Goal: Information Seeking & Learning: Learn about a topic

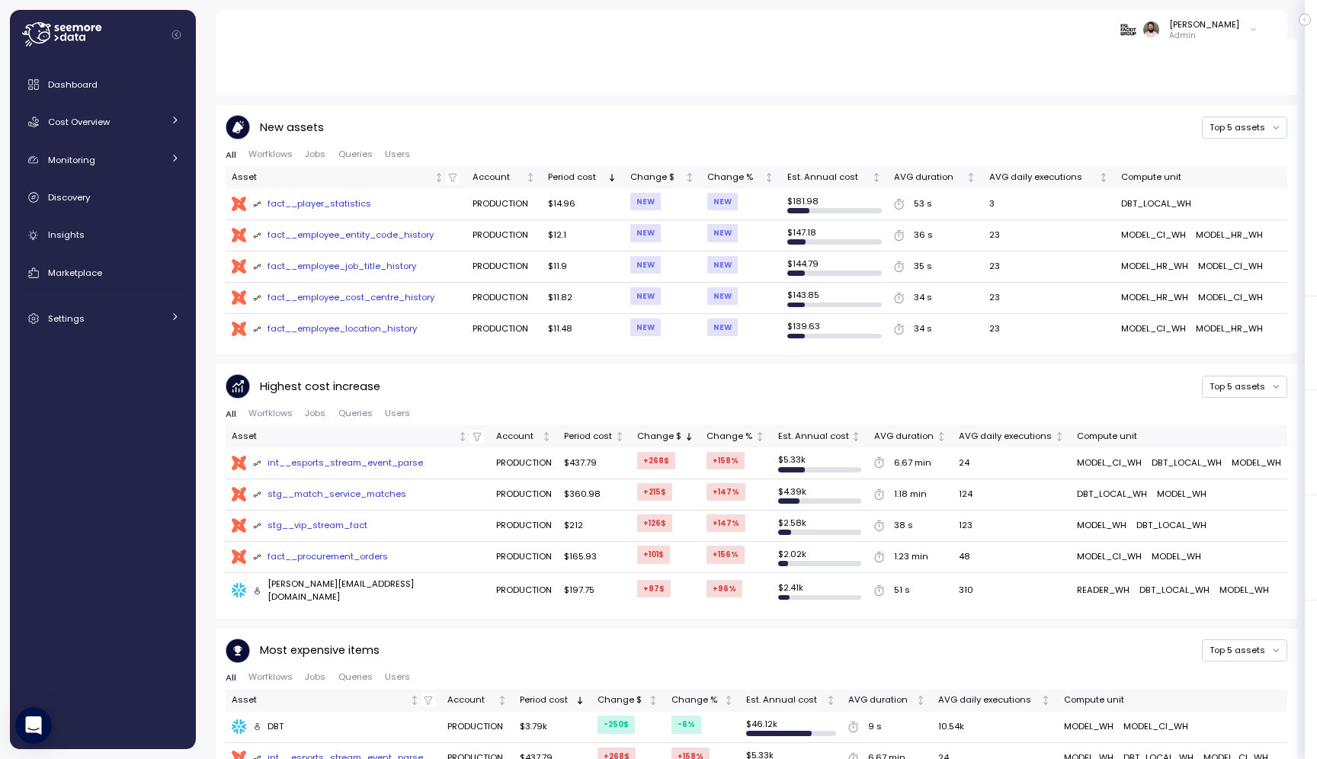
scroll to position [682, 0]
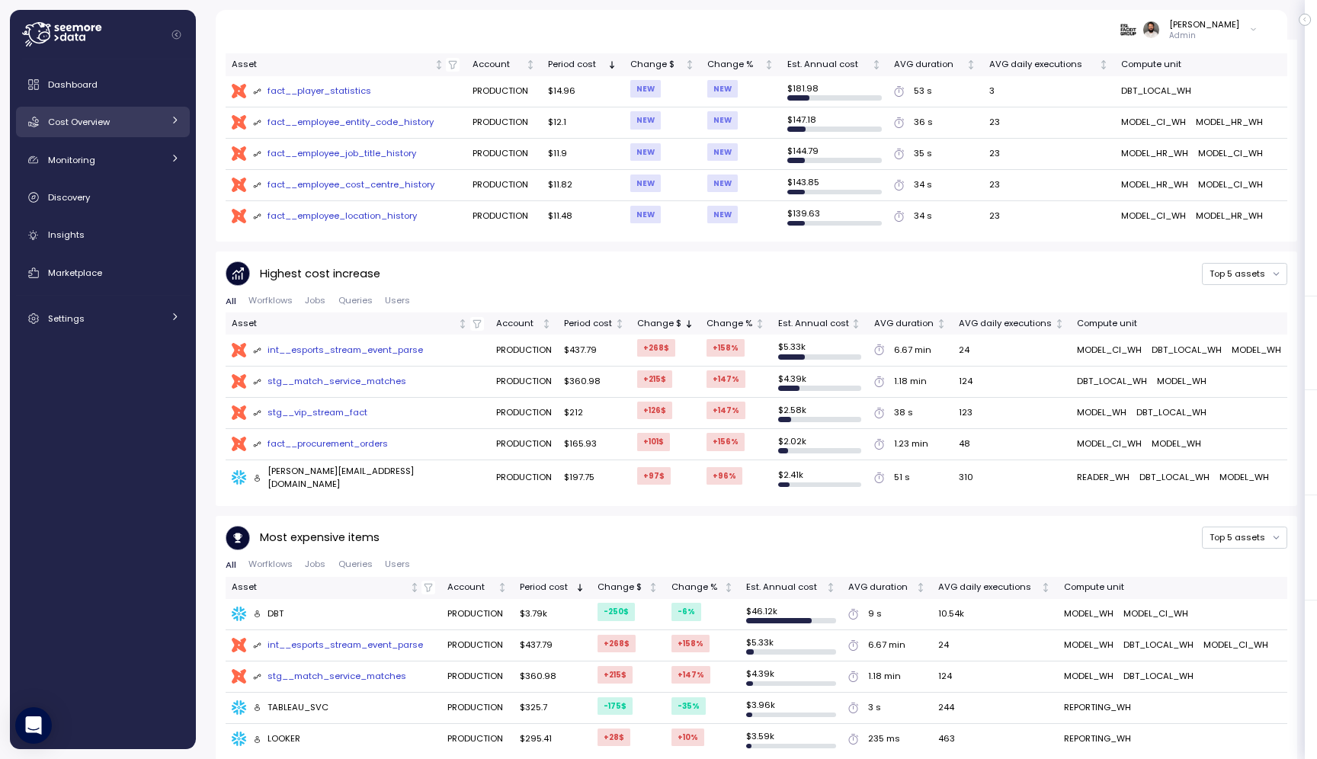
click at [131, 123] on div "Cost Overview" at bounding box center [105, 121] width 114 height 15
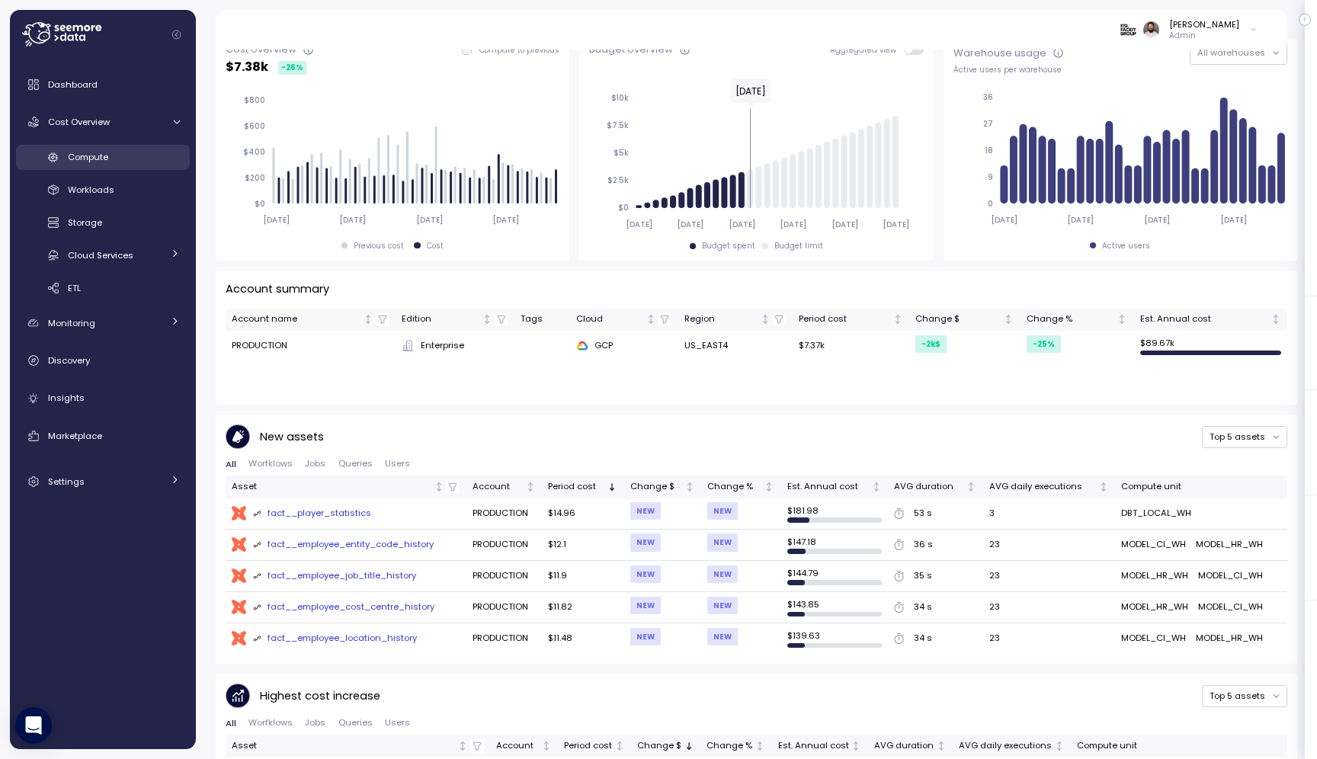
click at [132, 154] on div "Compute" at bounding box center [124, 156] width 112 height 15
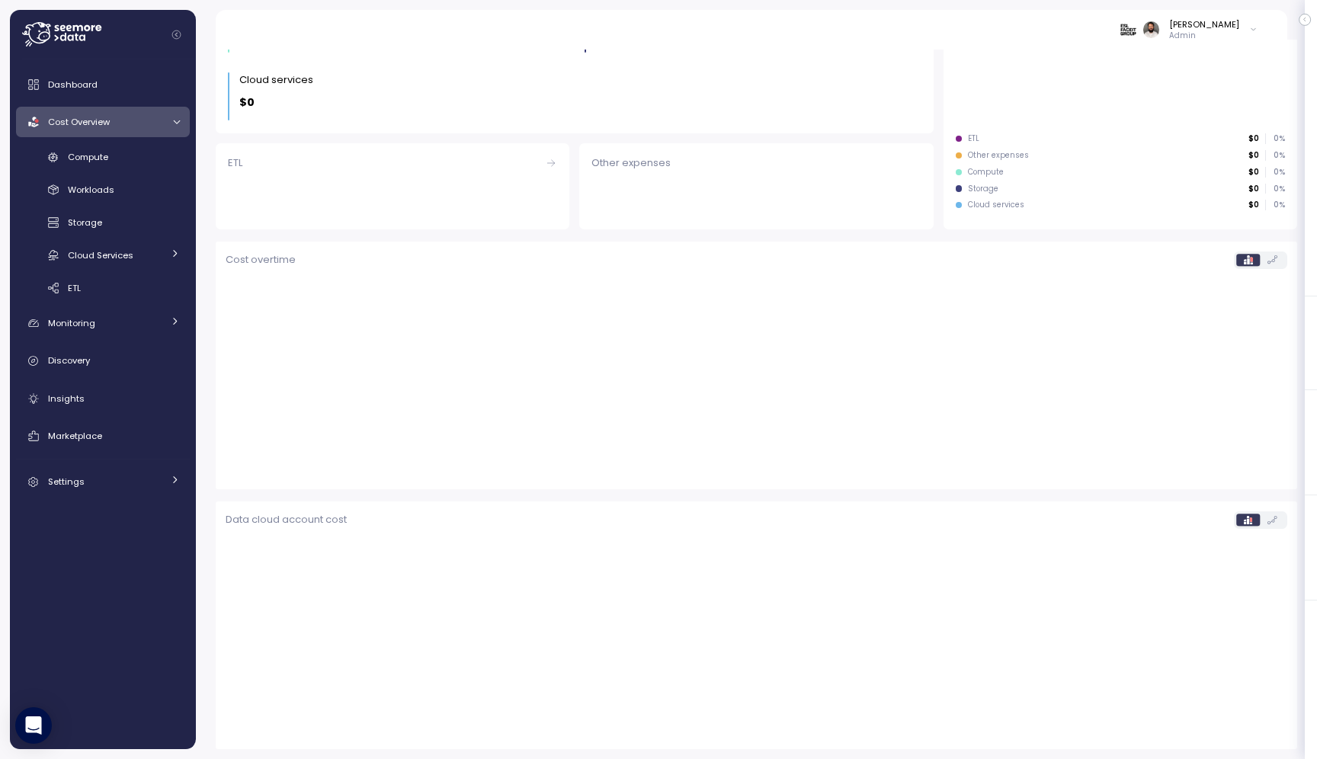
scroll to position [261, 0]
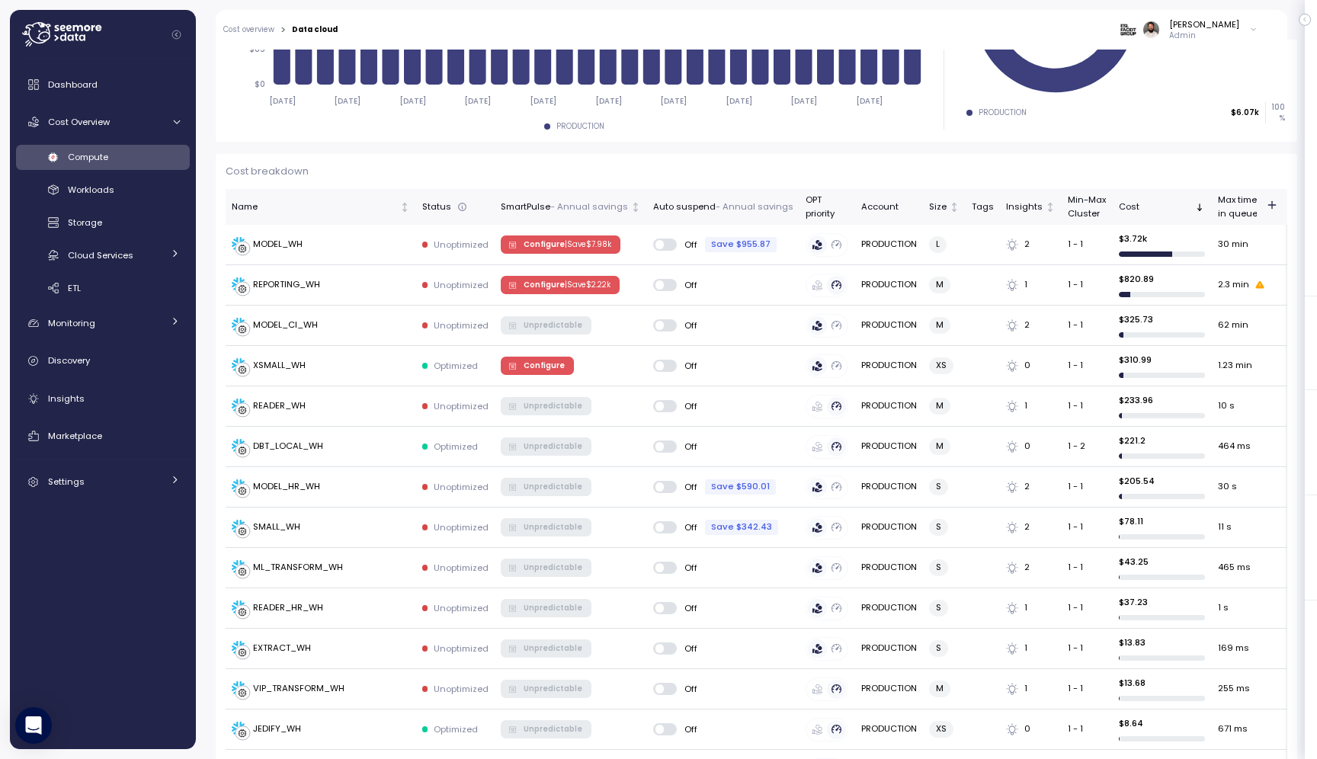
scroll to position [319, 0]
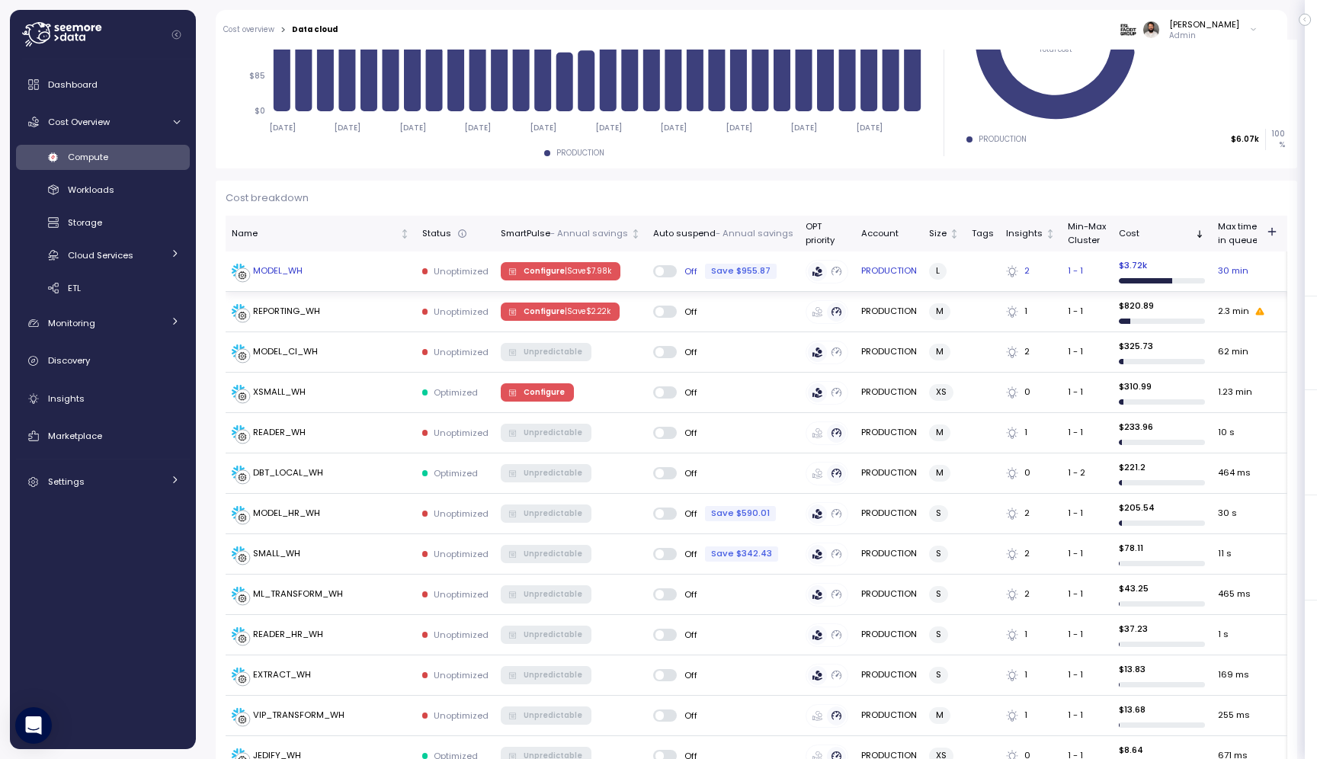
click at [382, 275] on div "MODEL_WH" at bounding box center [321, 271] width 178 height 15
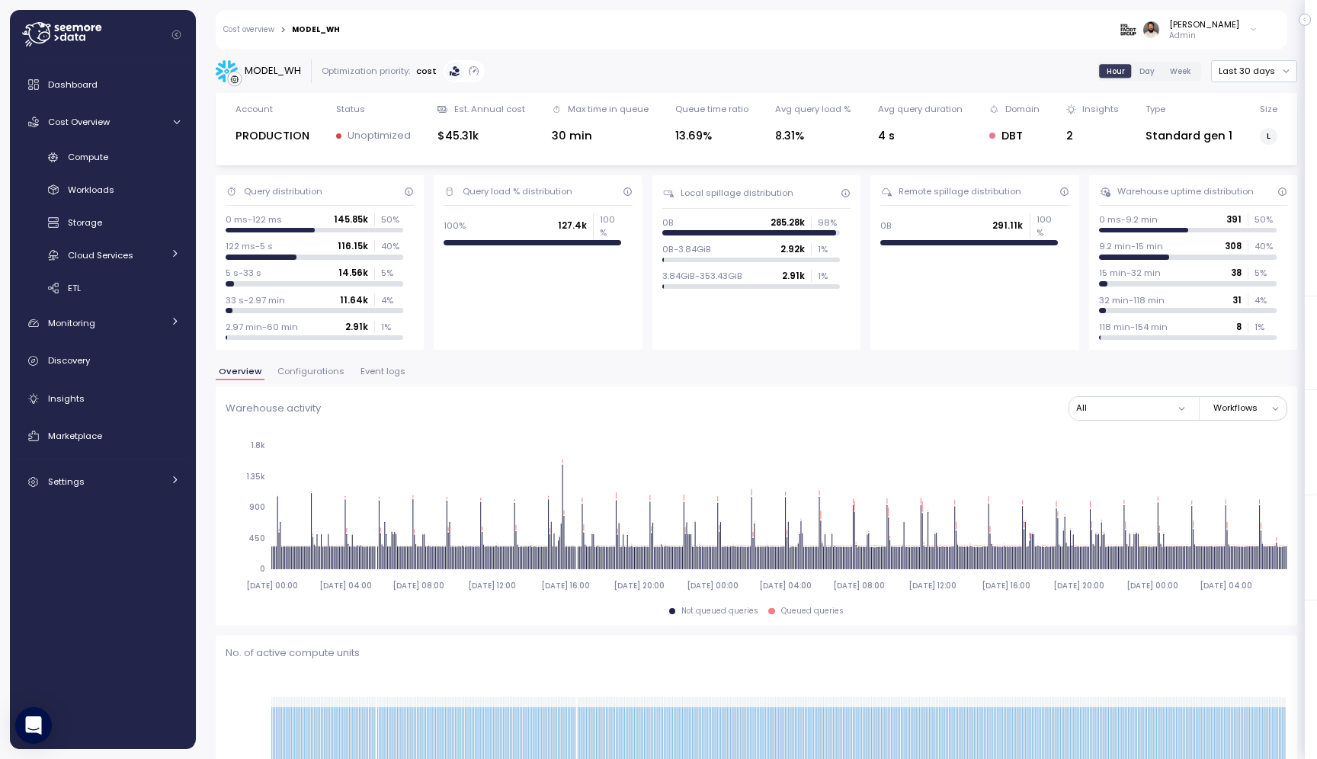
click at [312, 375] on span "Configurations" at bounding box center [310, 371] width 67 height 8
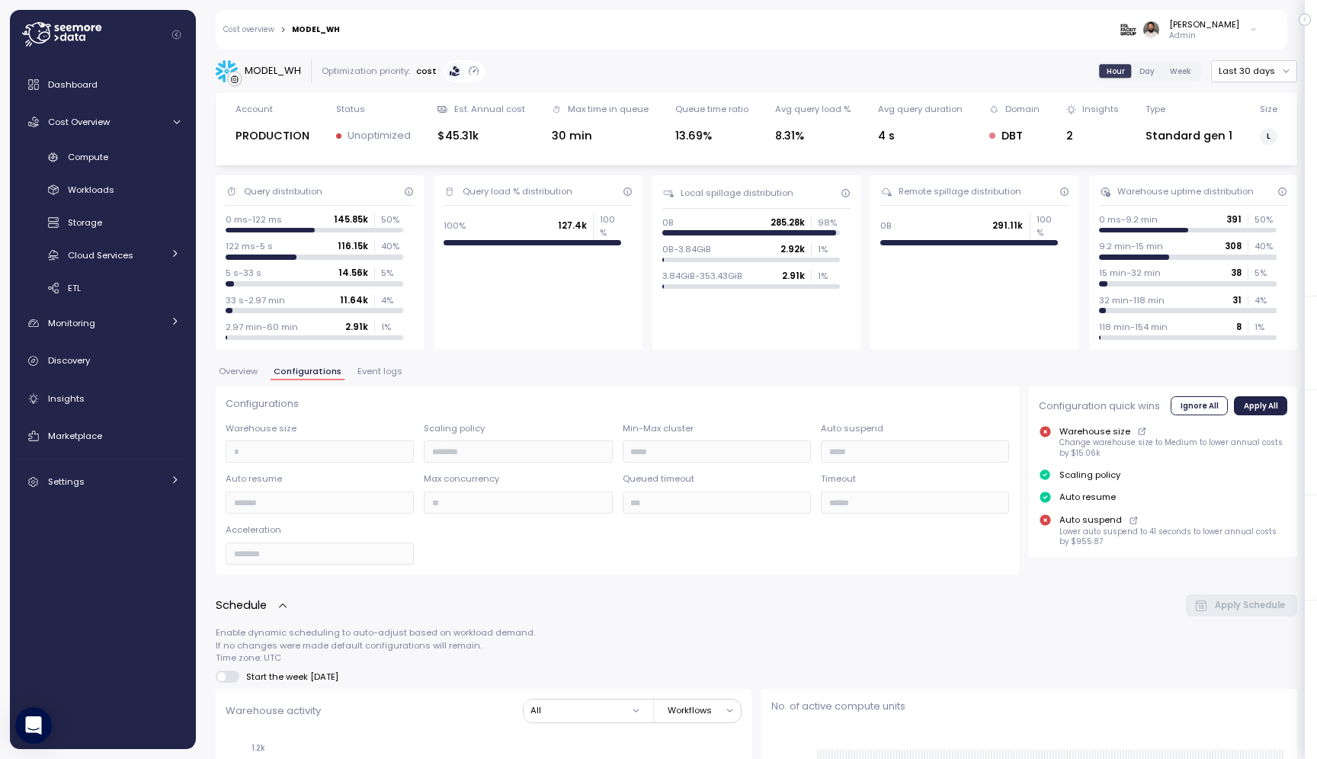
click at [225, 378] on button "Overview" at bounding box center [238, 373] width 45 height 13
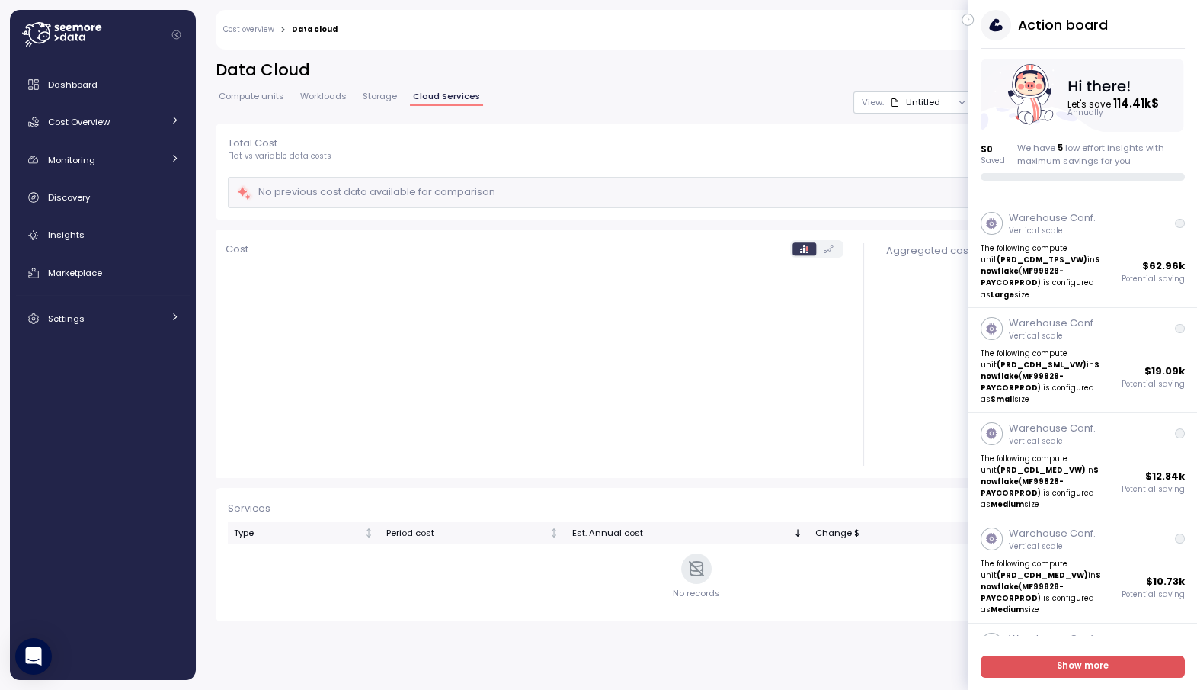
click at [966, 20] on icon "button" at bounding box center [968, 20] width 7 height 18
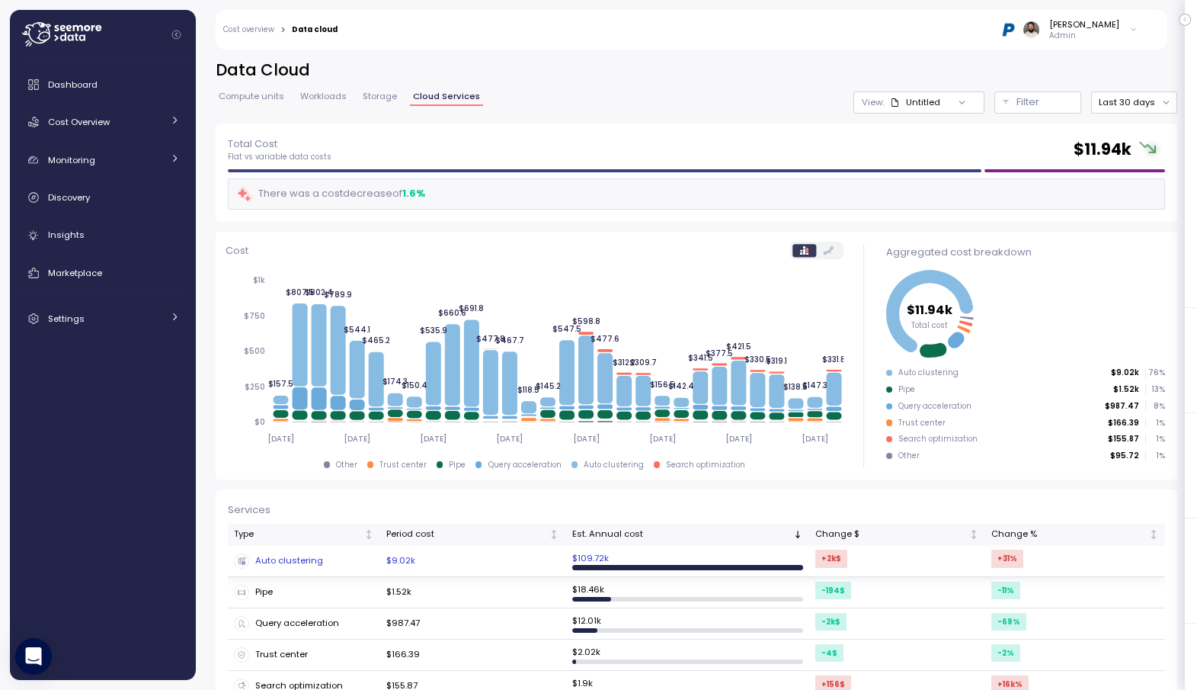
click at [341, 560] on div "Auto clustering" at bounding box center [304, 560] width 140 height 15
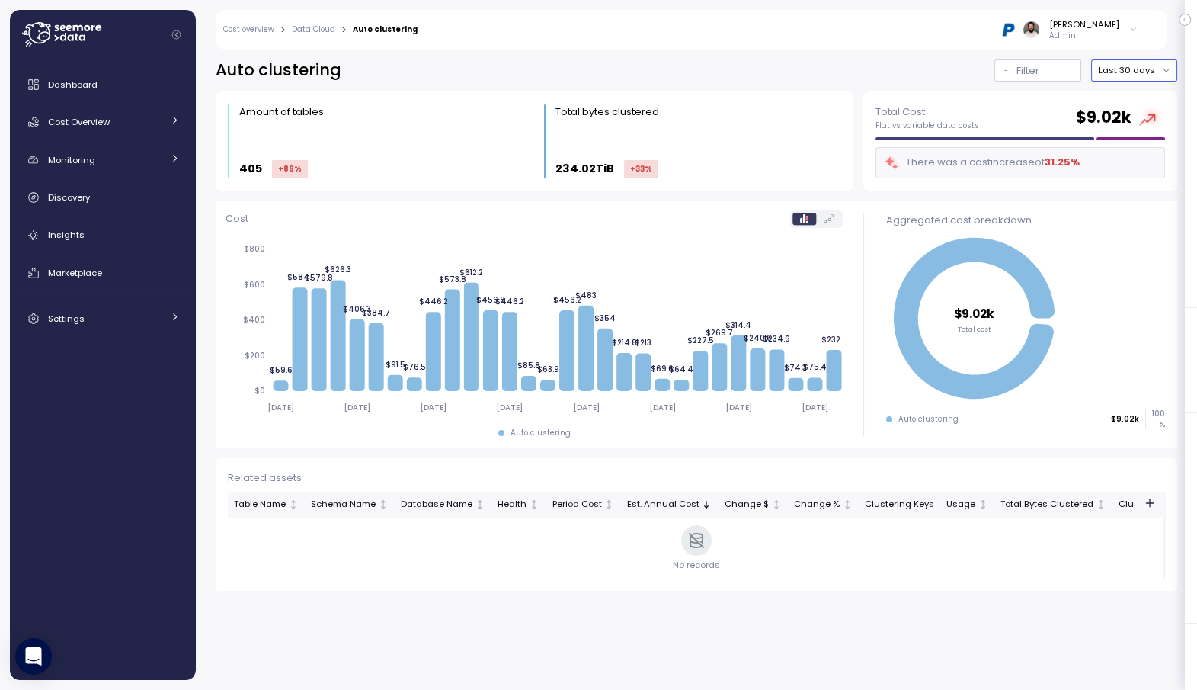
click at [1137, 61] on button "Last 30 days" at bounding box center [1134, 70] width 86 height 22
click at [1131, 143] on div "Last 7 days" at bounding box center [1139, 141] width 50 height 12
